Goal: Entertainment & Leisure: Consume media (video, audio)

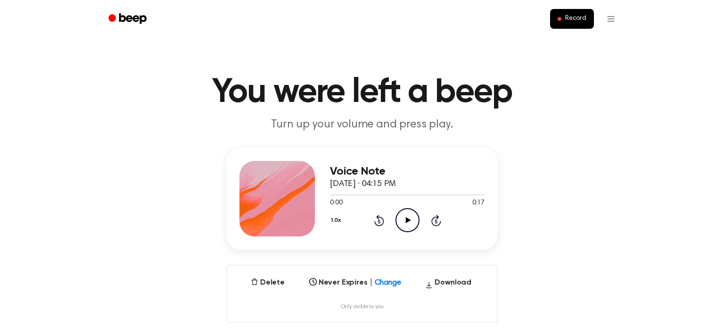
click at [412, 215] on icon "Play Audio" at bounding box center [407, 220] width 24 height 24
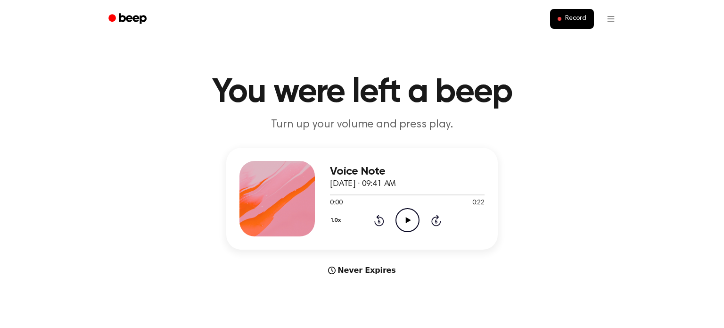
click at [411, 219] on icon "Play Audio" at bounding box center [407, 220] width 24 height 24
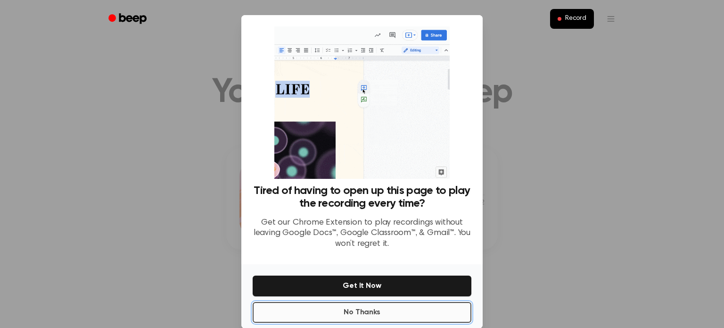
click at [386, 307] on button "No Thanks" at bounding box center [362, 312] width 219 height 21
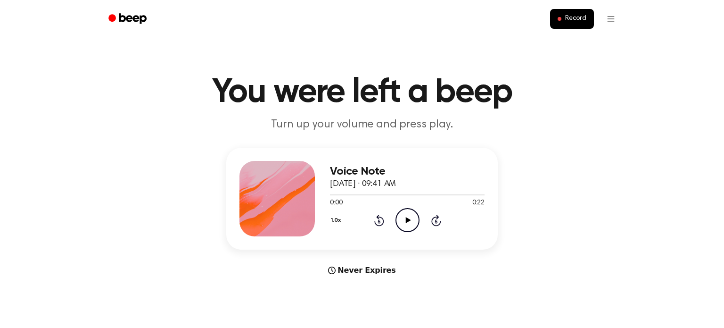
click at [408, 216] on icon "Play Audio" at bounding box center [407, 220] width 24 height 24
